Goal: Find specific page/section: Find specific page/section

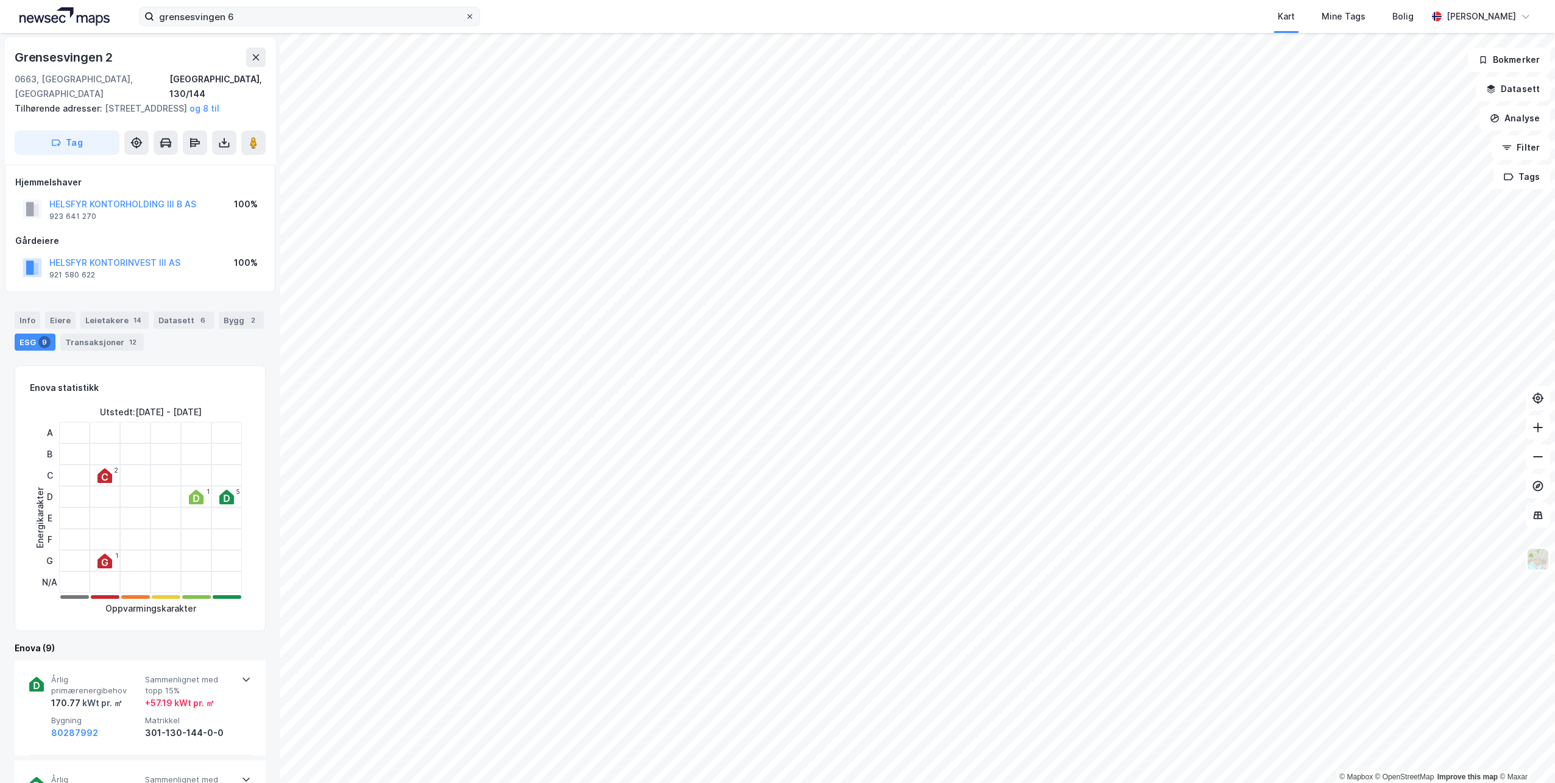
click at [466, 15] on span at bounding box center [470, 17] width 10 height 10
click at [465, 15] on input "grensesvingen 6" at bounding box center [309, 16] width 311 height 18
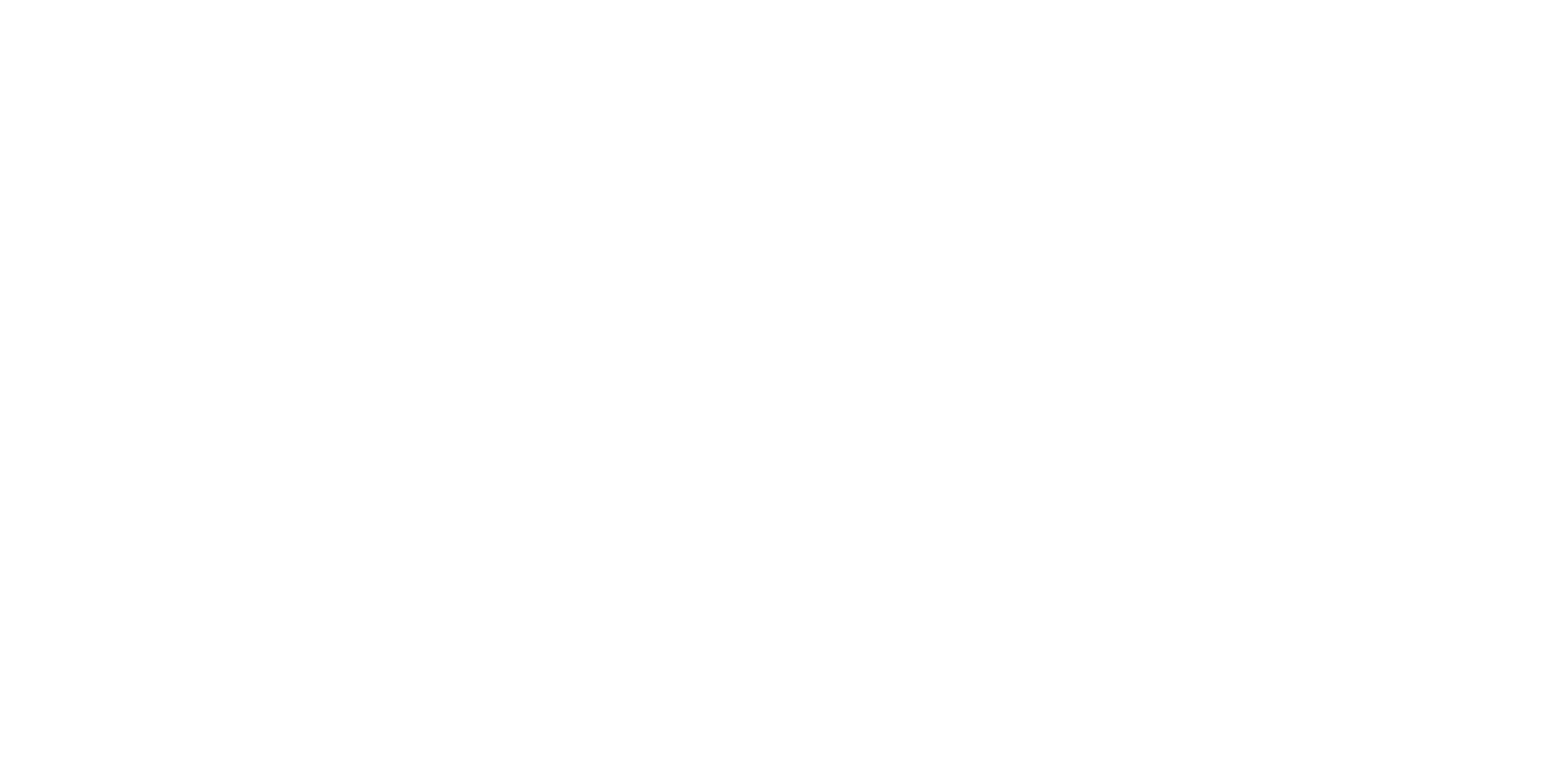
click at [985, 314] on div at bounding box center [777, 391] width 1555 height 783
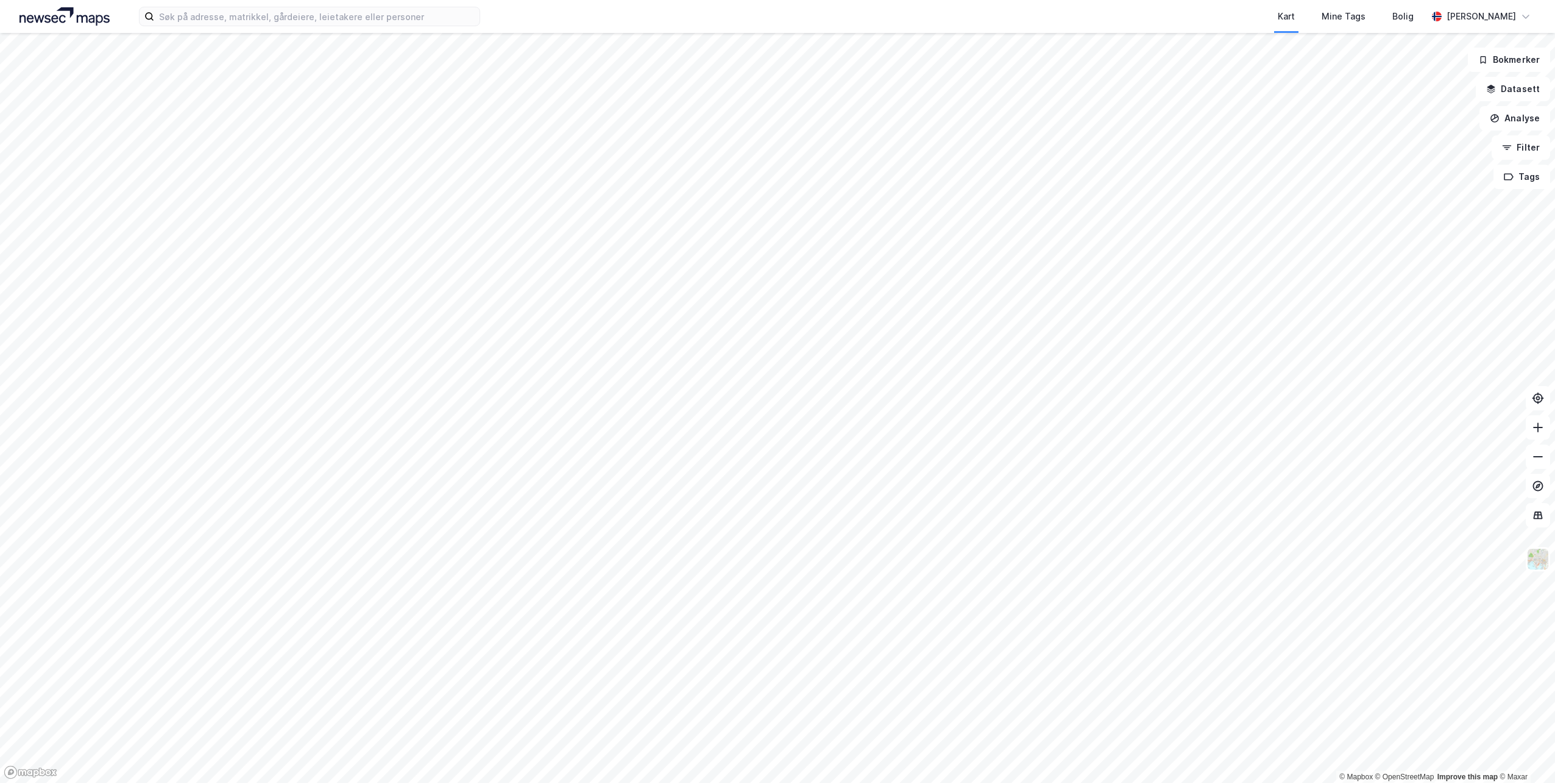
click at [1105, 4] on div "Kart Mine Tags Bolig" at bounding box center [983, 16] width 889 height 33
